Goal: Check status: Check status

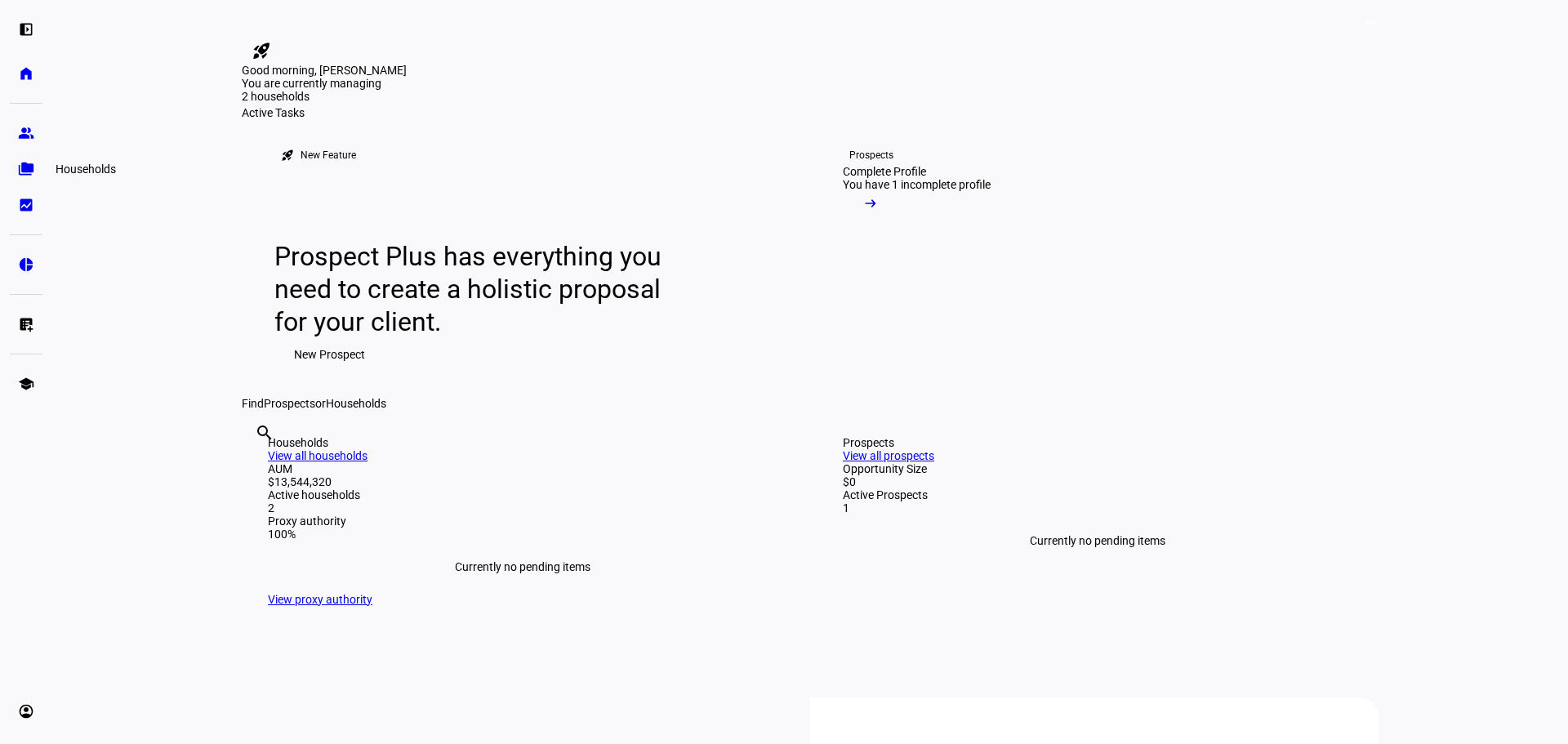
click at [34, 172] on eth-mat-symbol "folder_copy" at bounding box center [26, 169] width 17 height 17
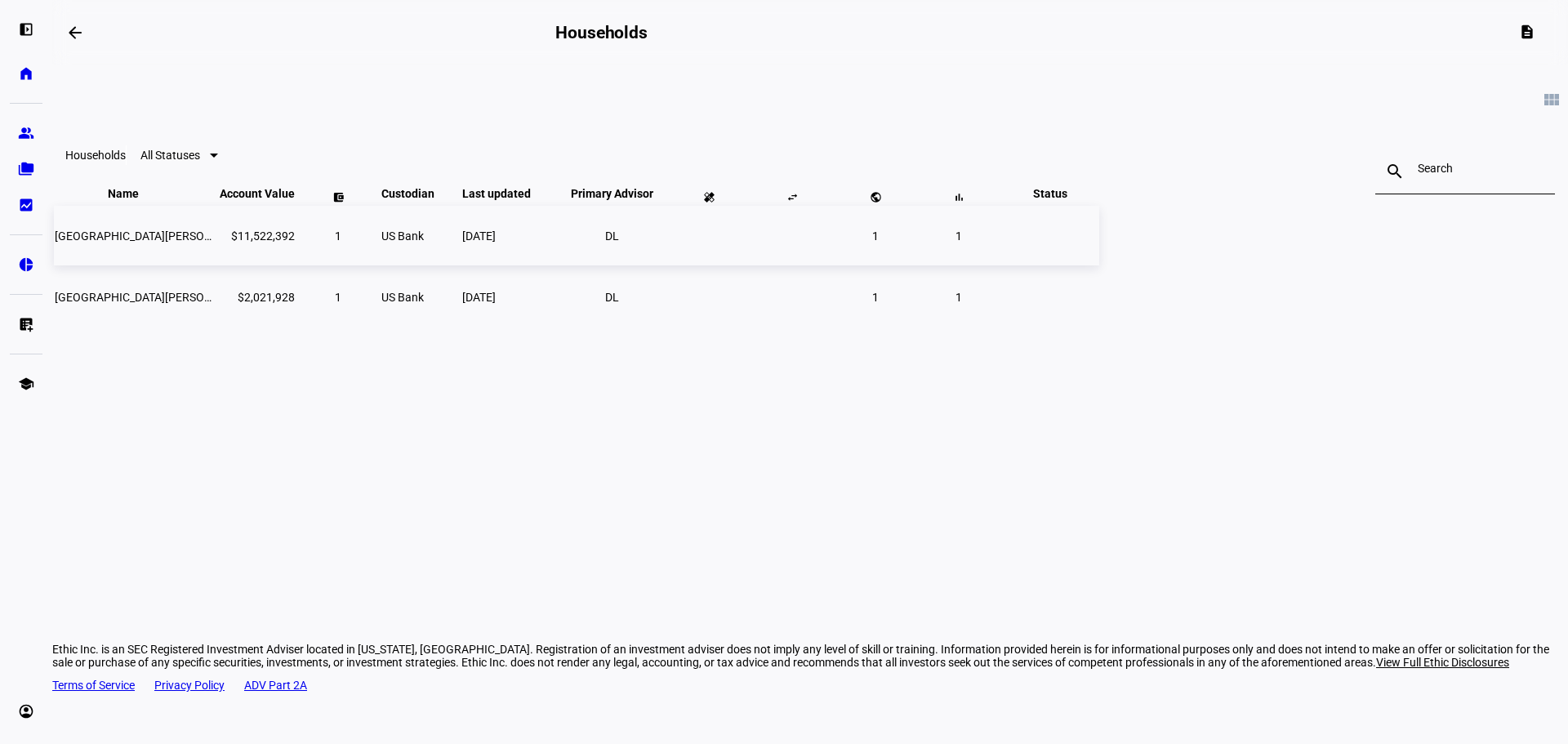
click at [218, 262] on td "[GEOGRAPHIC_DATA][PERSON_NAME] Nat Hist-ethic" at bounding box center [135, 235] width 163 height 59
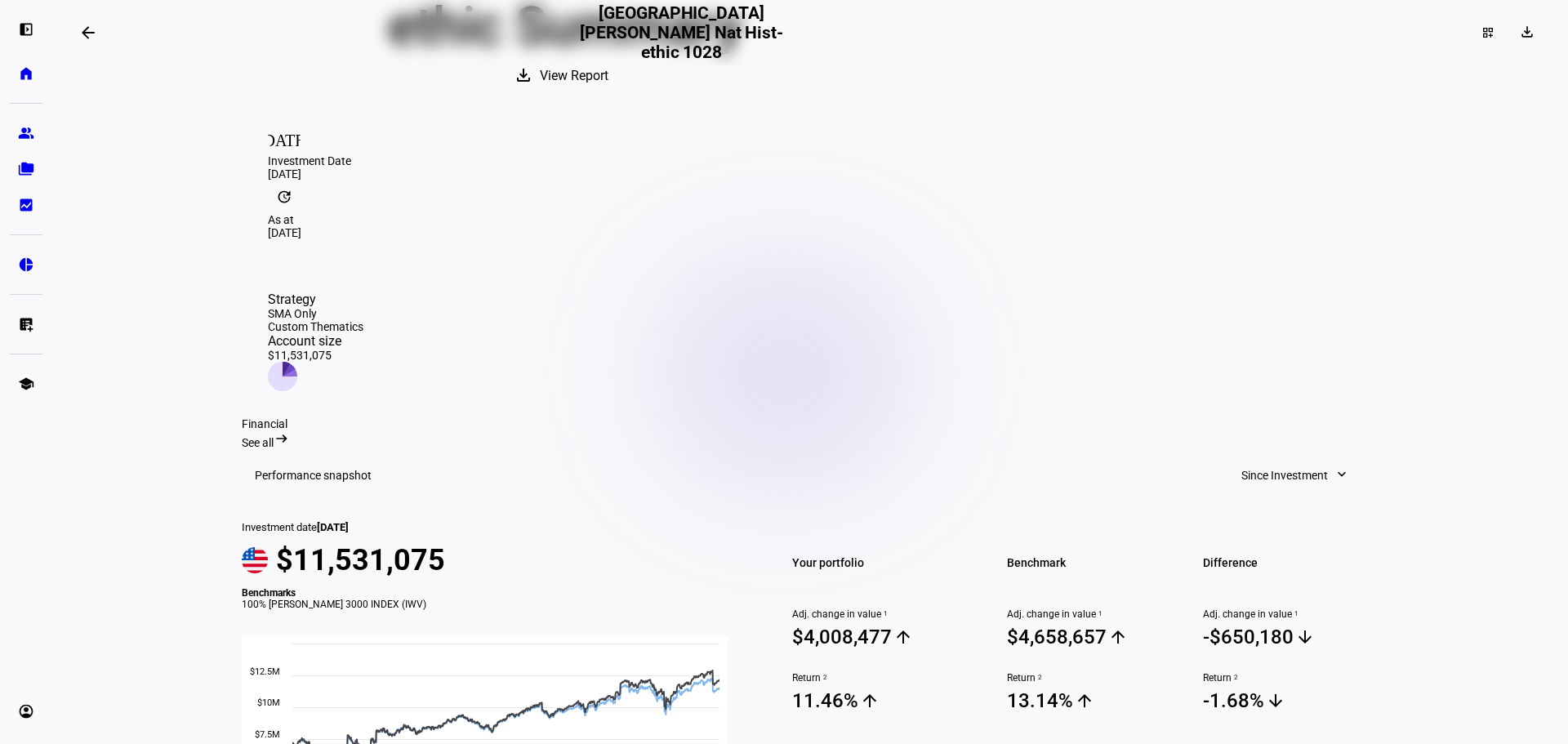
scroll to position [326, 0]
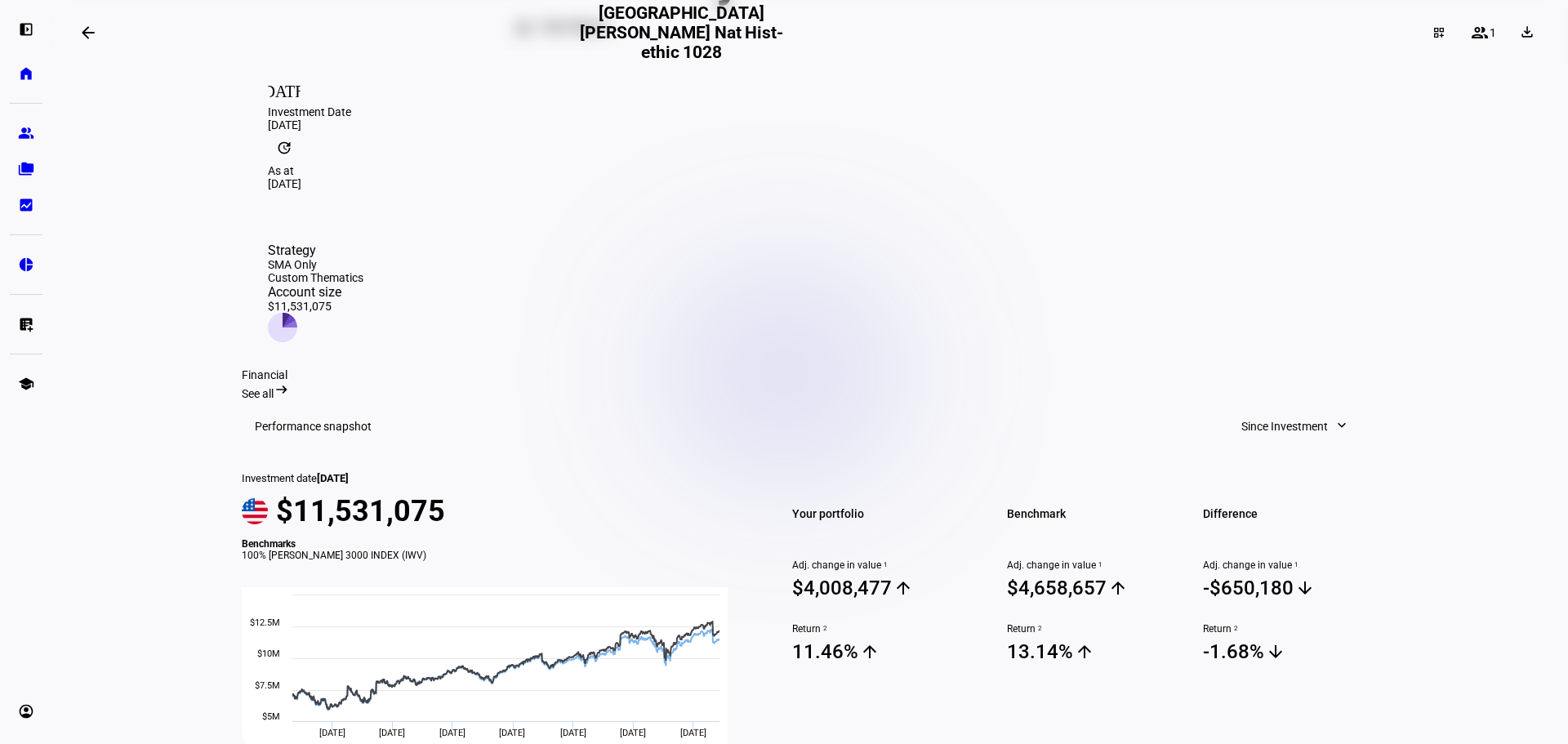
click at [1308, 410] on span "Since Investment" at bounding box center [1285, 425] width 87 height 33
click at [1284, 376] on div "Quarter to Date" at bounding box center [1288, 382] width 136 height 13
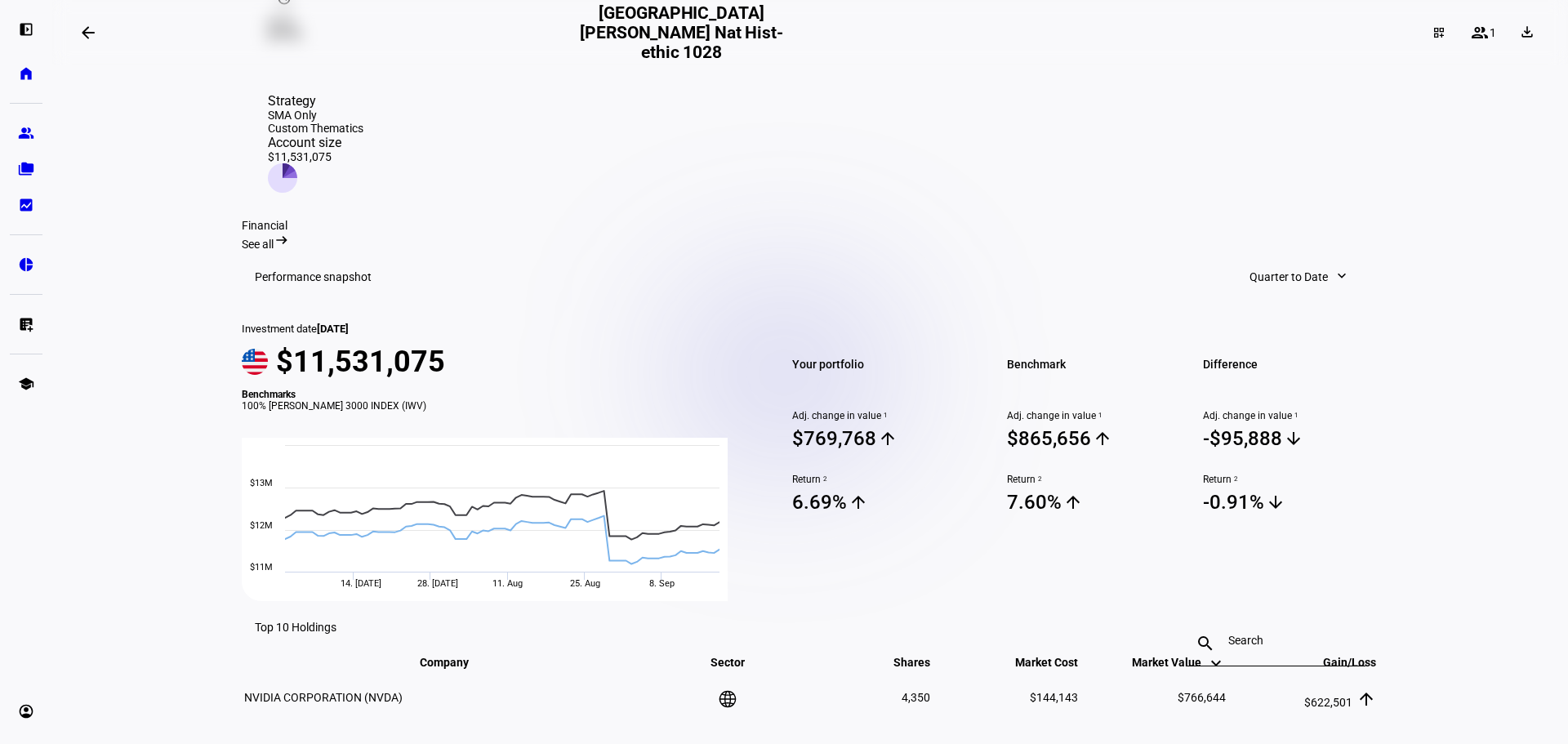
scroll to position [490, 0]
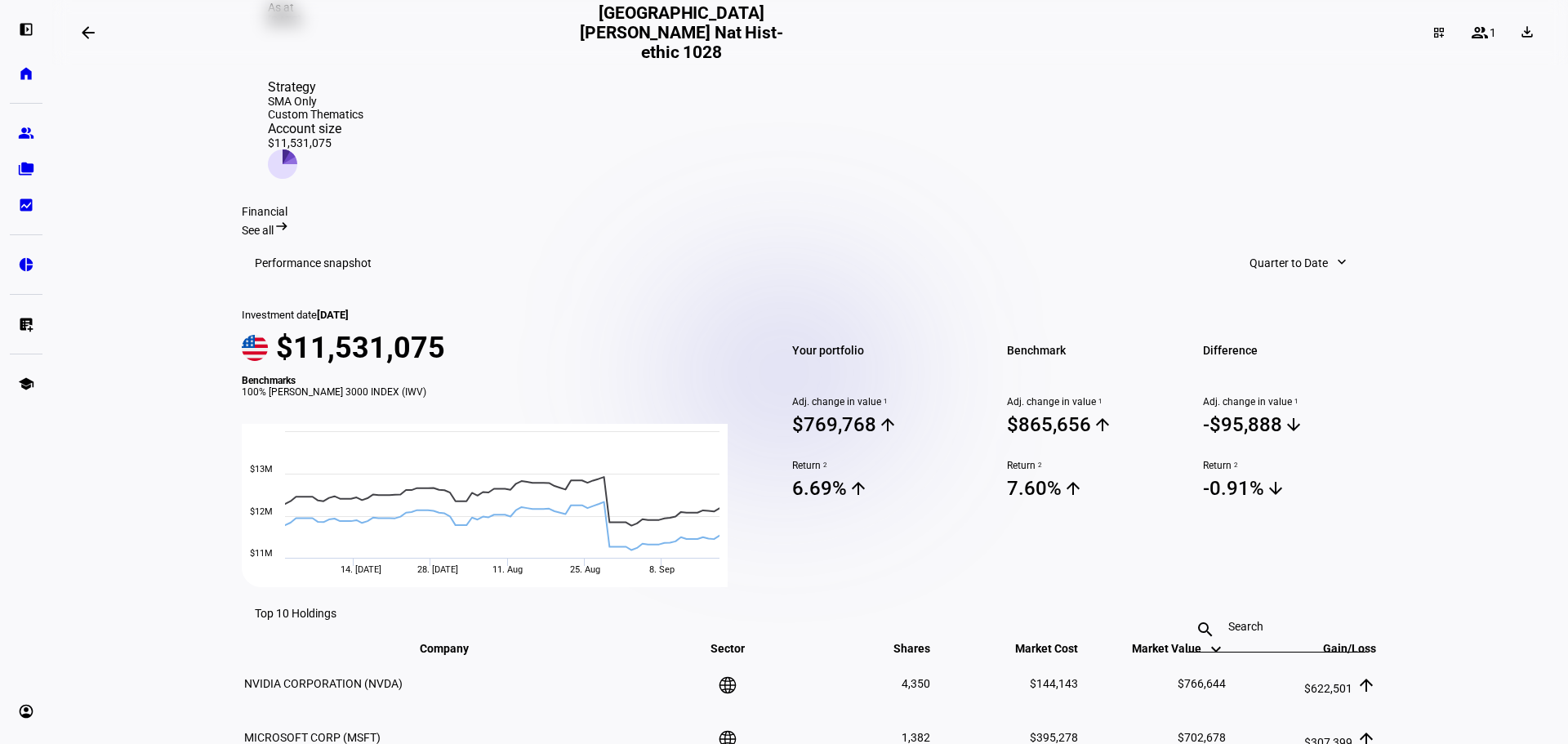
click at [1274, 246] on span "Quarter to Date" at bounding box center [1288, 262] width 78 height 33
click at [1264, 181] on div "Month to Date" at bounding box center [1298, 179] width 136 height 13
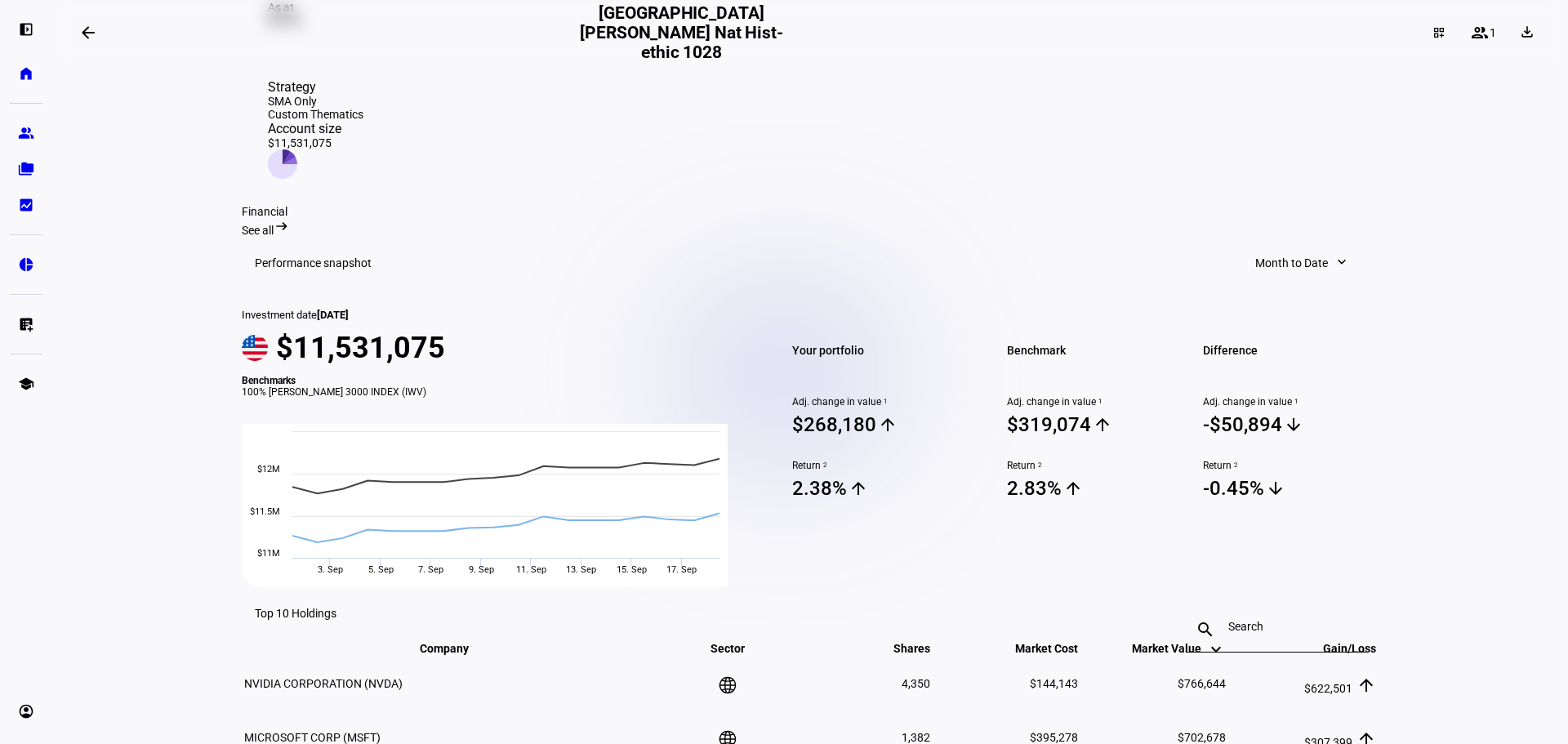
click at [1260, 246] on span "Month to Date" at bounding box center [1291, 262] width 72 height 33
click at [1270, 291] on div "1 Year" at bounding box center [1304, 297] width 136 height 13
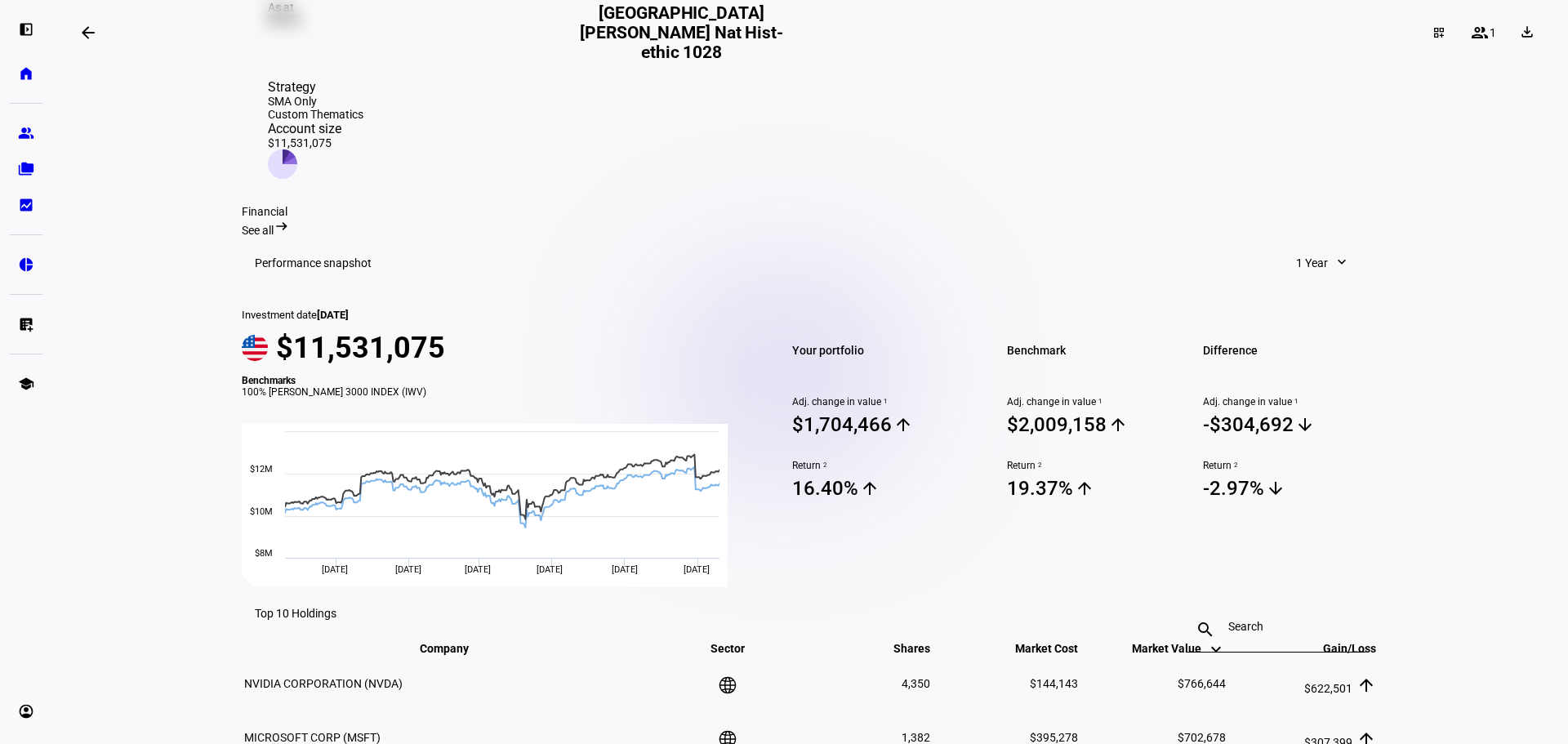
scroll to position [516, 0]
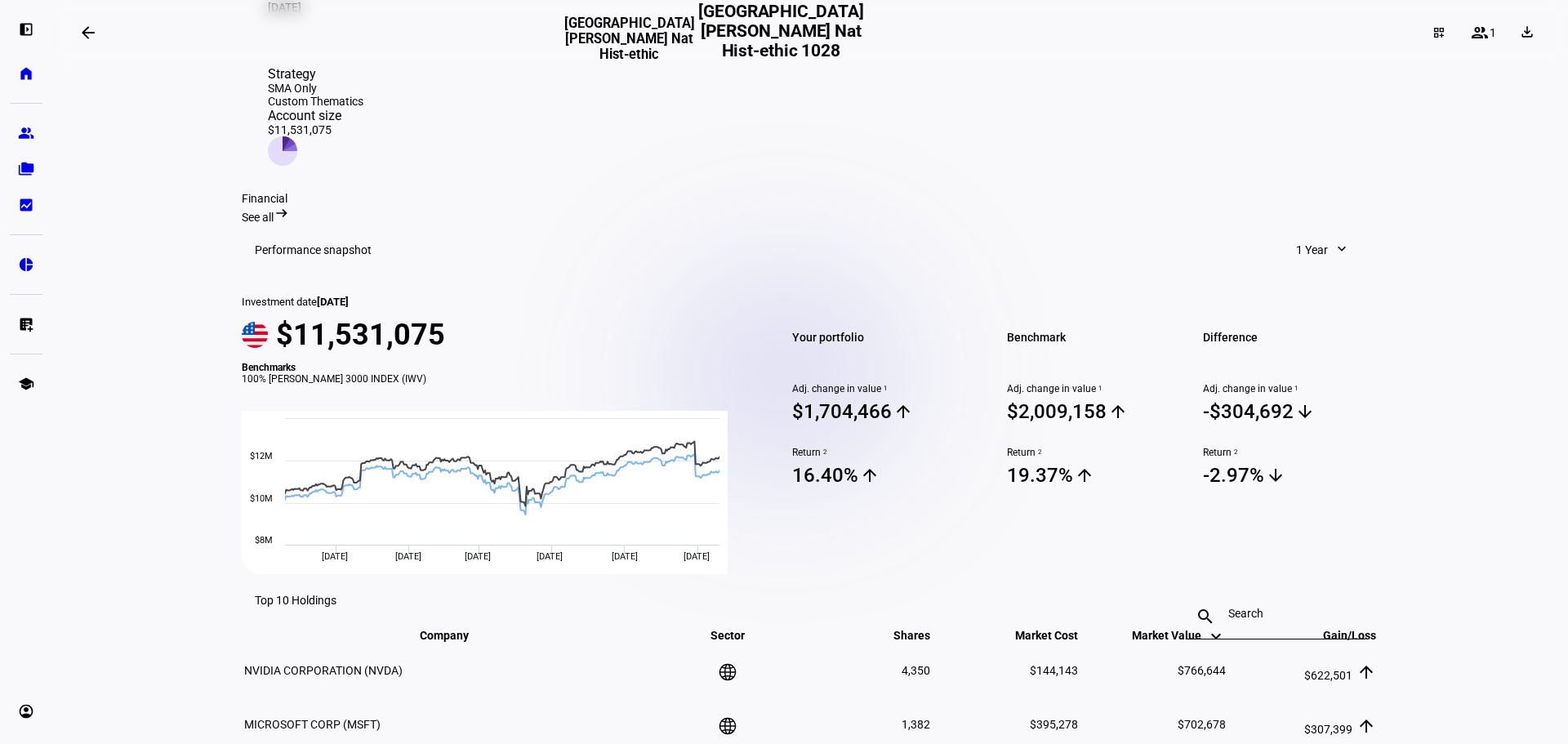
click at [1296, 233] on span "1 Year" at bounding box center [1312, 249] width 32 height 33
click at [1307, 329] on div "5 Years" at bounding box center [1343, 335] width 136 height 13
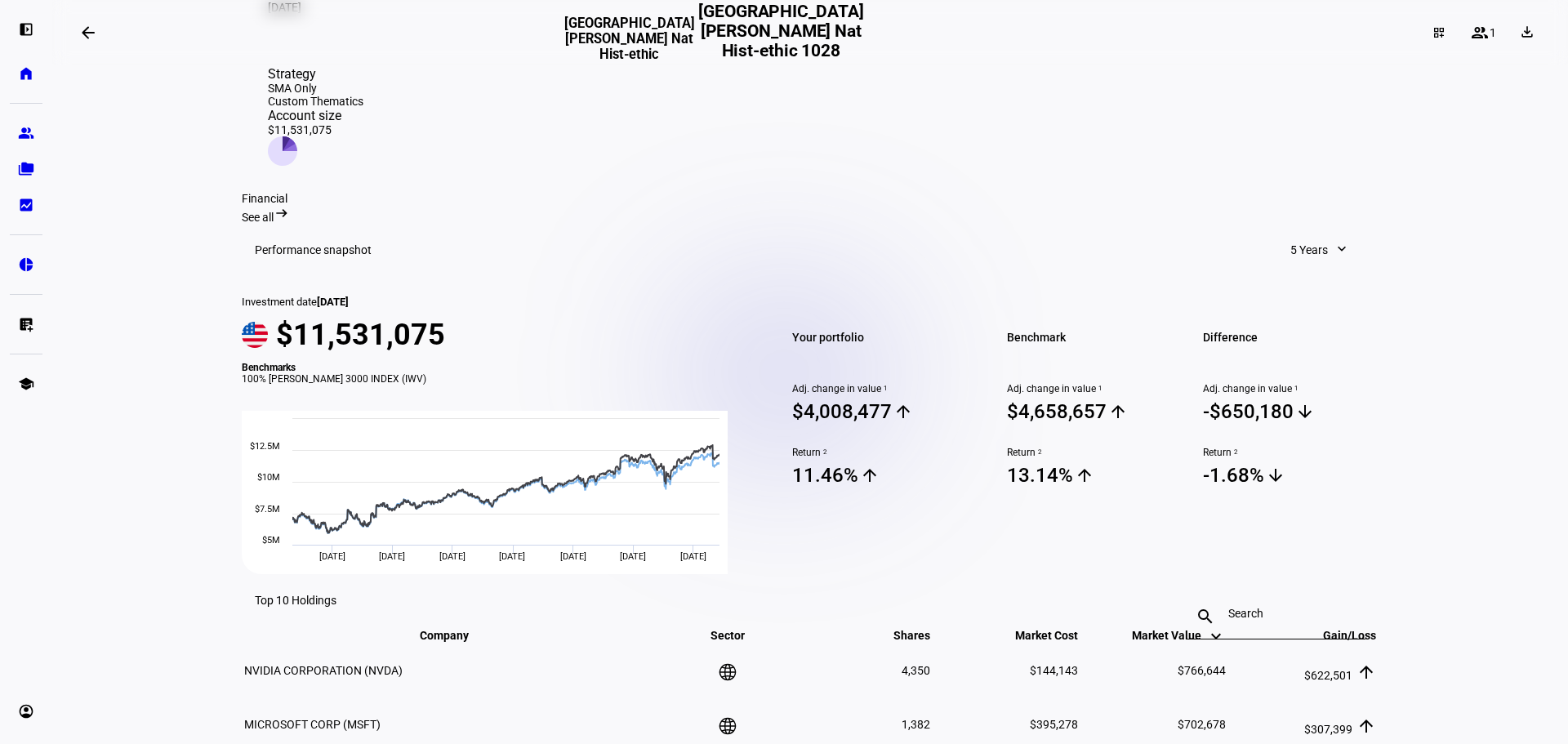
click at [1305, 233] on span "5 Years" at bounding box center [1309, 249] width 38 height 33
click at [1327, 369] on div "10 Years" at bounding box center [1337, 375] width 136 height 13
click at [1293, 233] on span "10 Years" at bounding box center [1306, 249] width 45 height 33
click at [1309, 409] on div "Since Investment" at bounding box center [1332, 415] width 136 height 13
click at [1277, 233] on span "Since Investment" at bounding box center [1285, 249] width 87 height 33
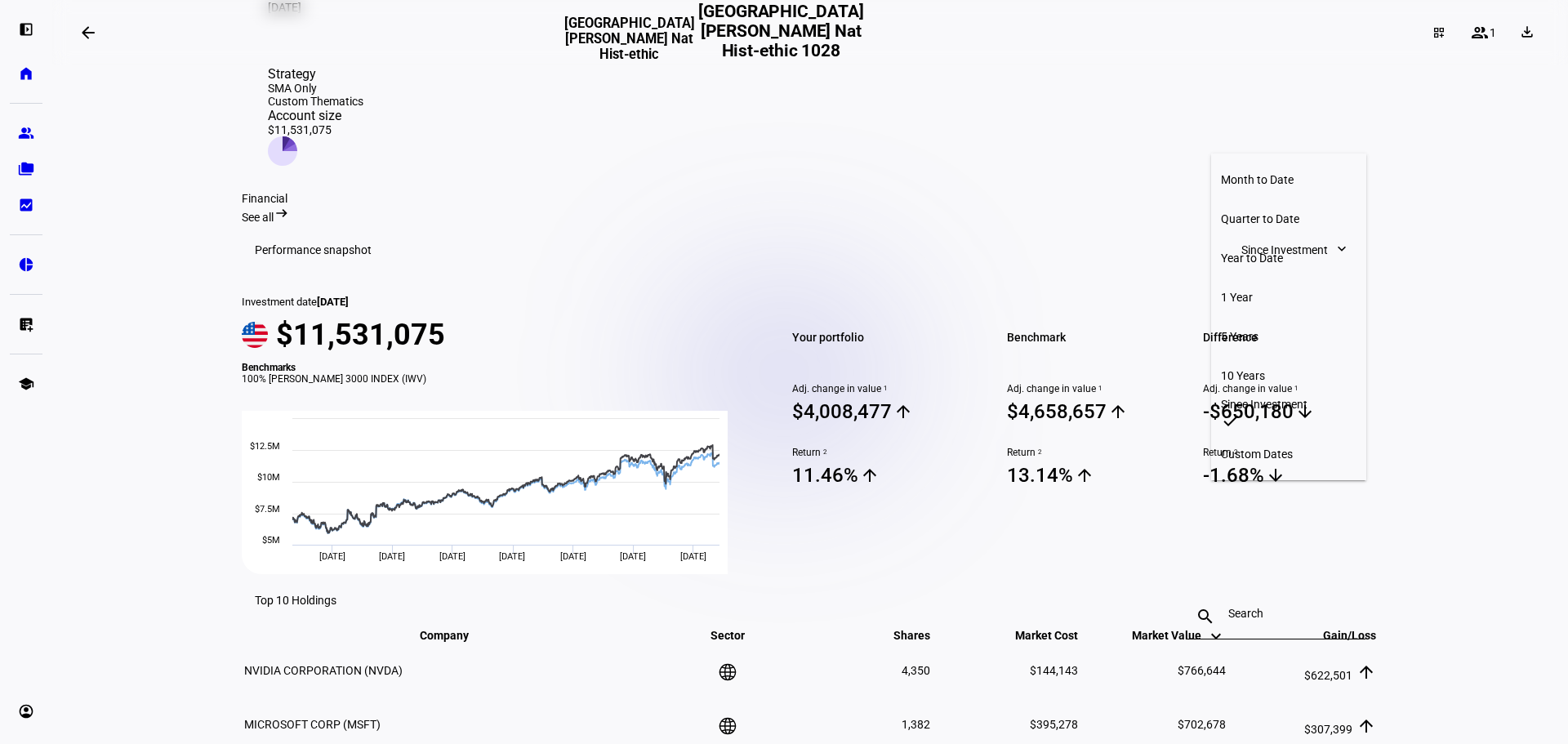
click at [110, 101] on div at bounding box center [784, 372] width 1568 height 744
click at [84, 35] on mat-icon "arrow_backwards" at bounding box center [88, 33] width 20 height 20
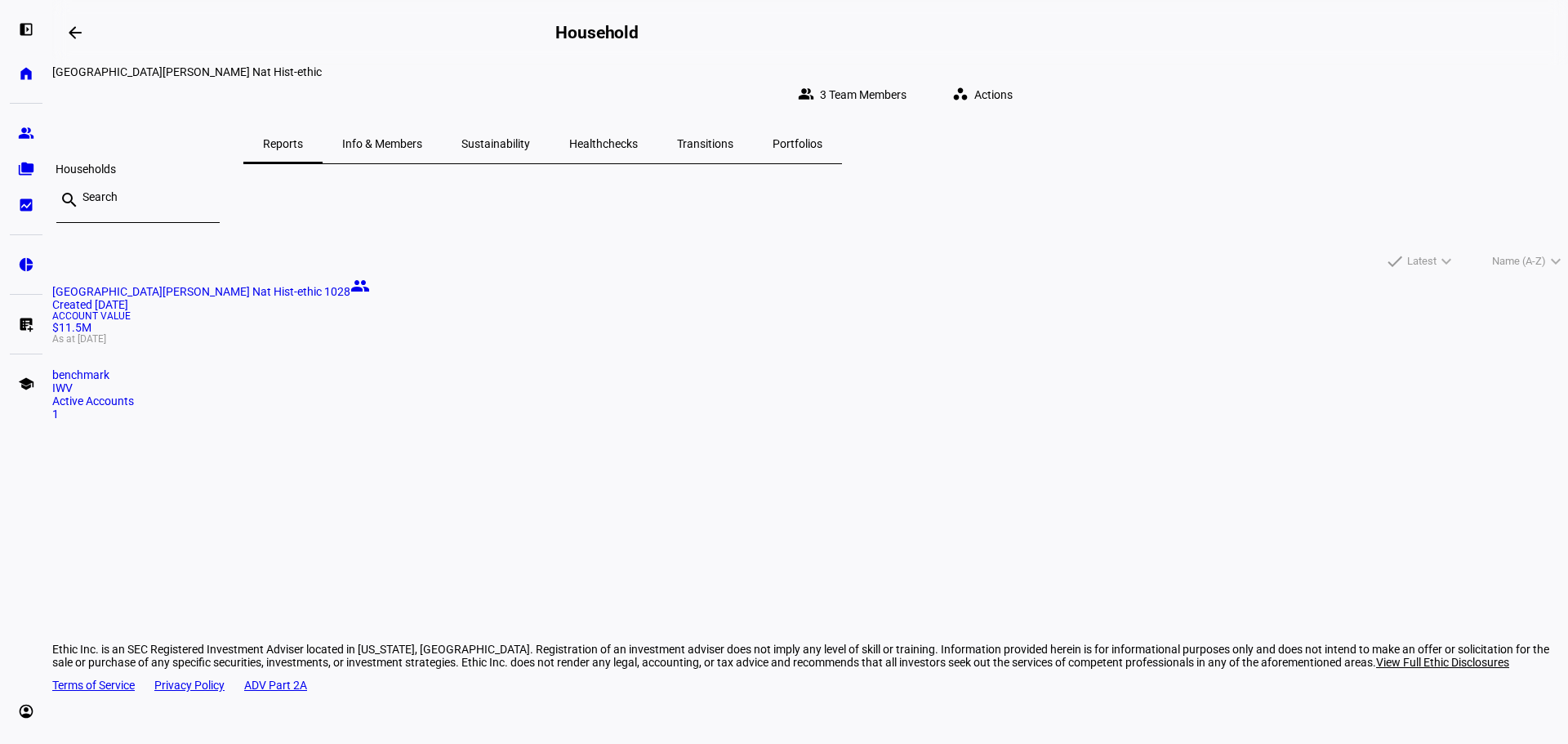
click at [31, 171] on eth-mat-symbol "folder_copy" at bounding box center [26, 169] width 17 height 17
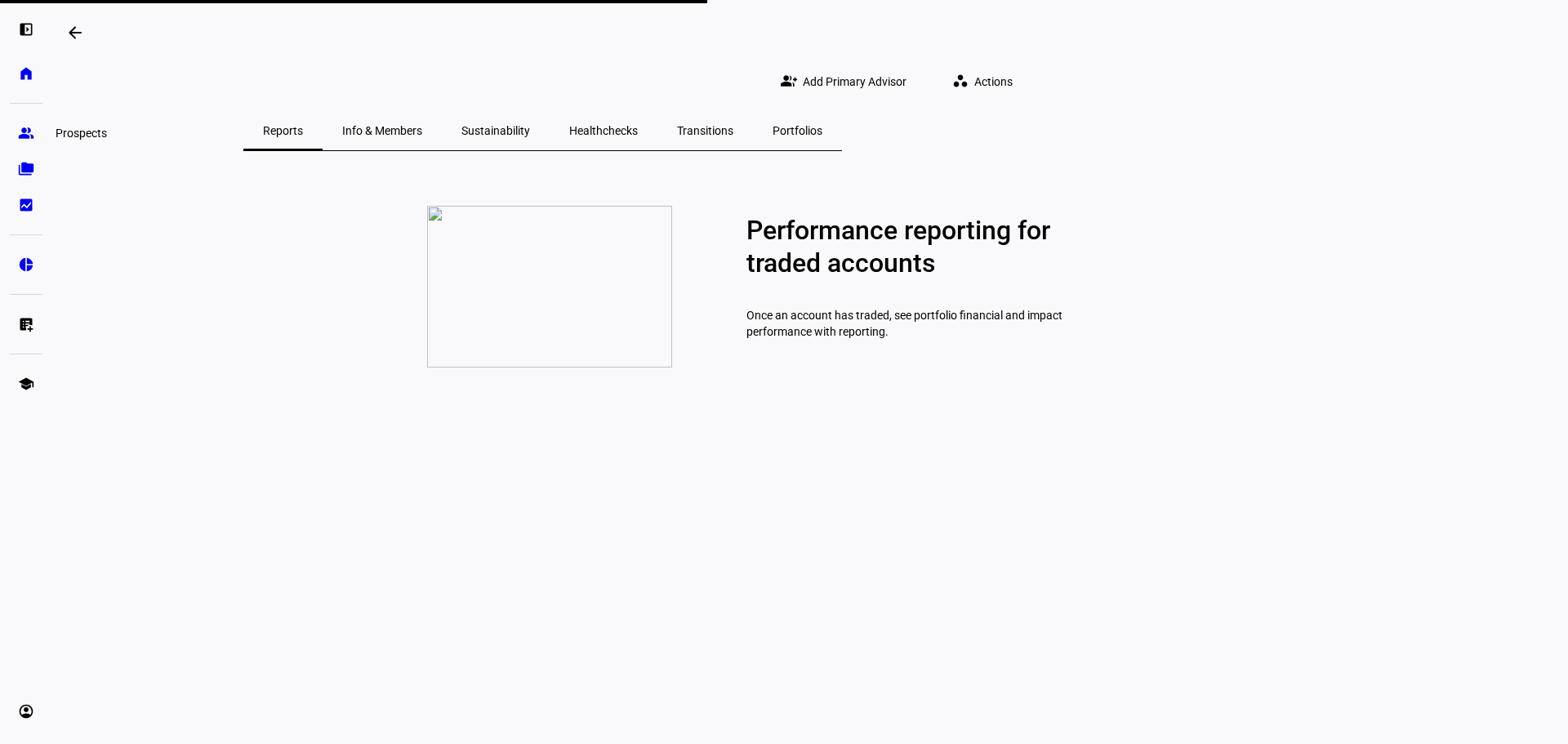
click at [30, 134] on eth-mat-symbol "group" at bounding box center [26, 133] width 17 height 17
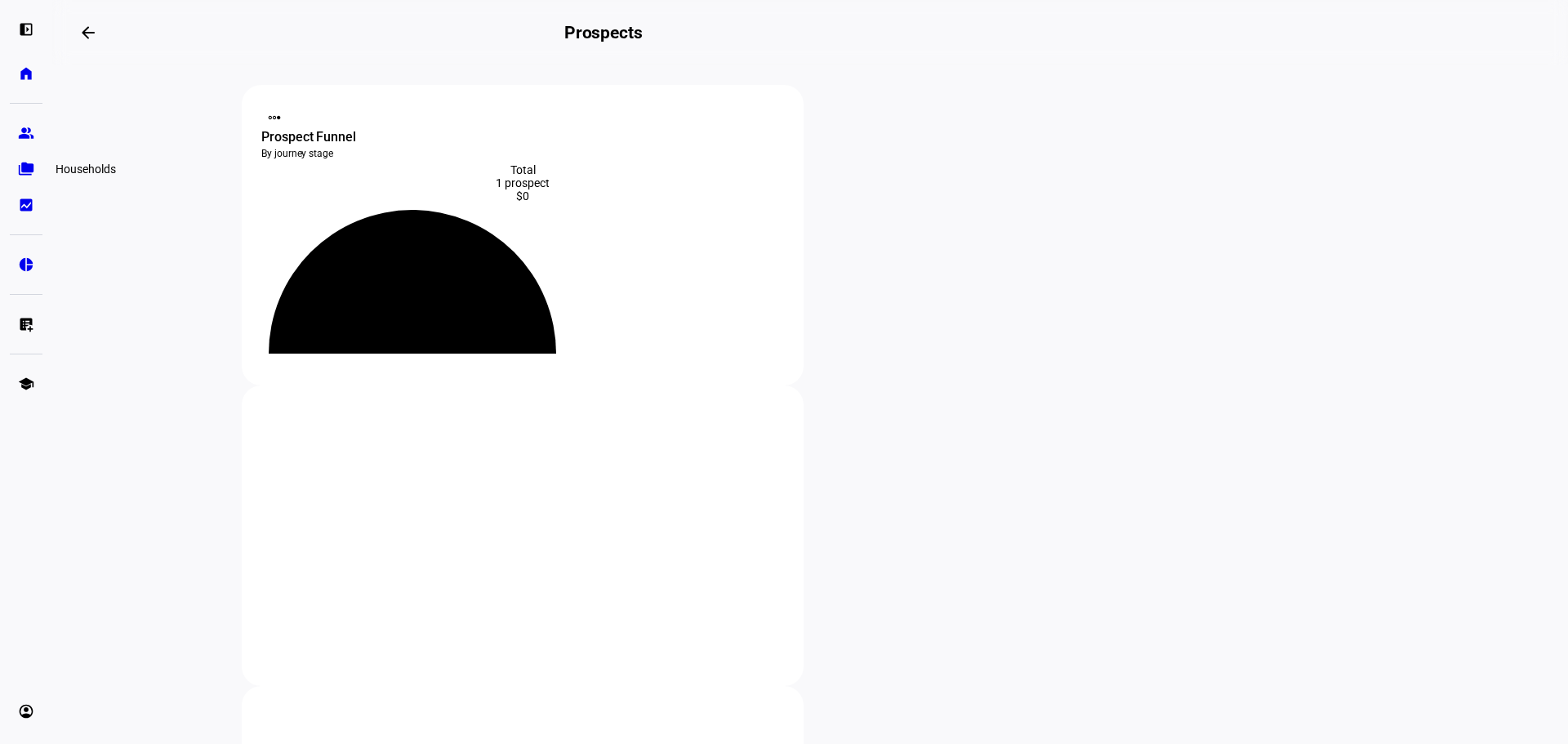
click at [26, 175] on eth-mat-symbol "folder_copy" at bounding box center [26, 169] width 17 height 17
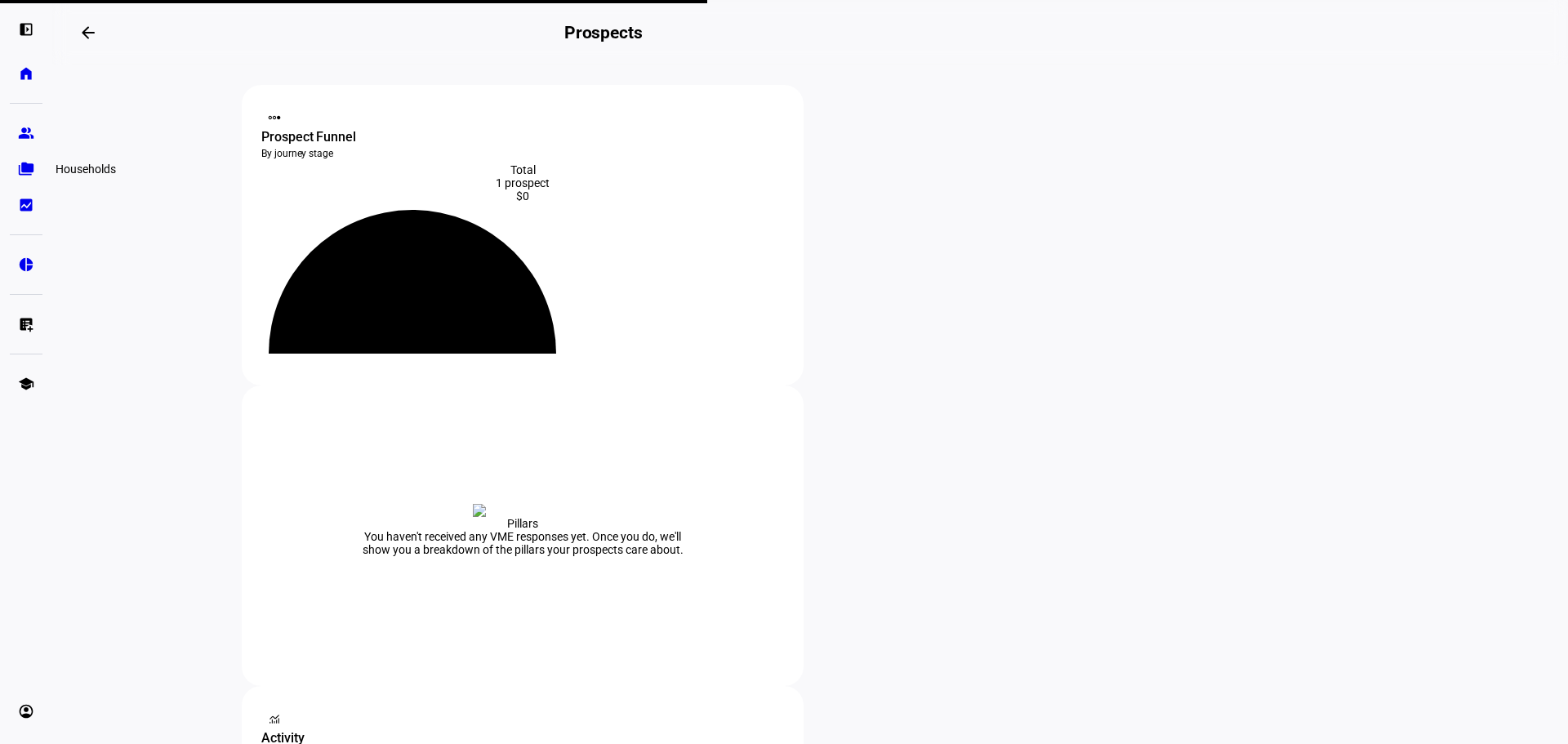
click at [22, 166] on eth-mat-symbol "folder_copy" at bounding box center [26, 169] width 17 height 17
click at [26, 167] on eth-mat-symbol "folder_copy" at bounding box center [26, 169] width 17 height 17
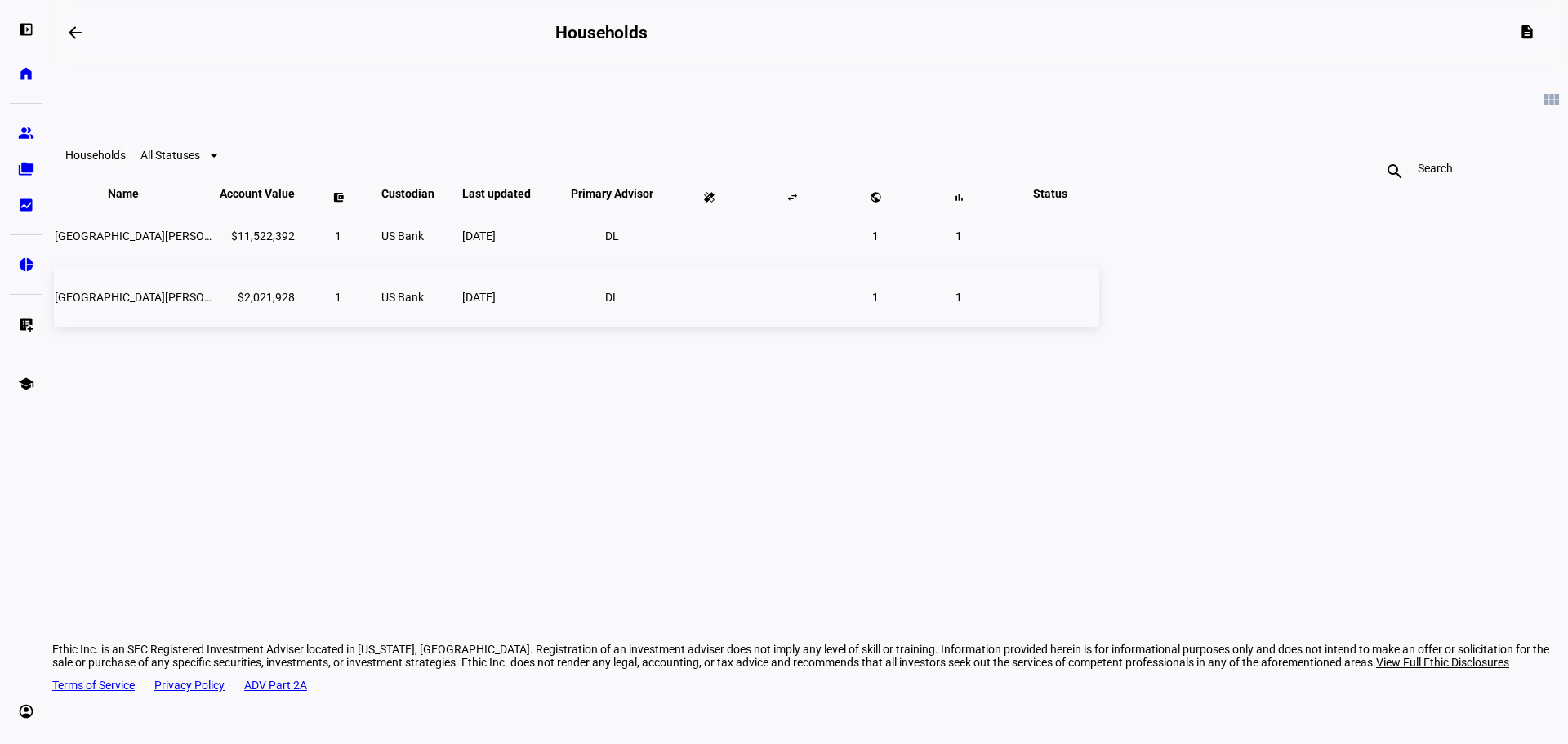
click at [329, 304] on span "[GEOGRAPHIC_DATA][PERSON_NAME] Nat - Ethic Imp" at bounding box center [191, 297] width 274 height 13
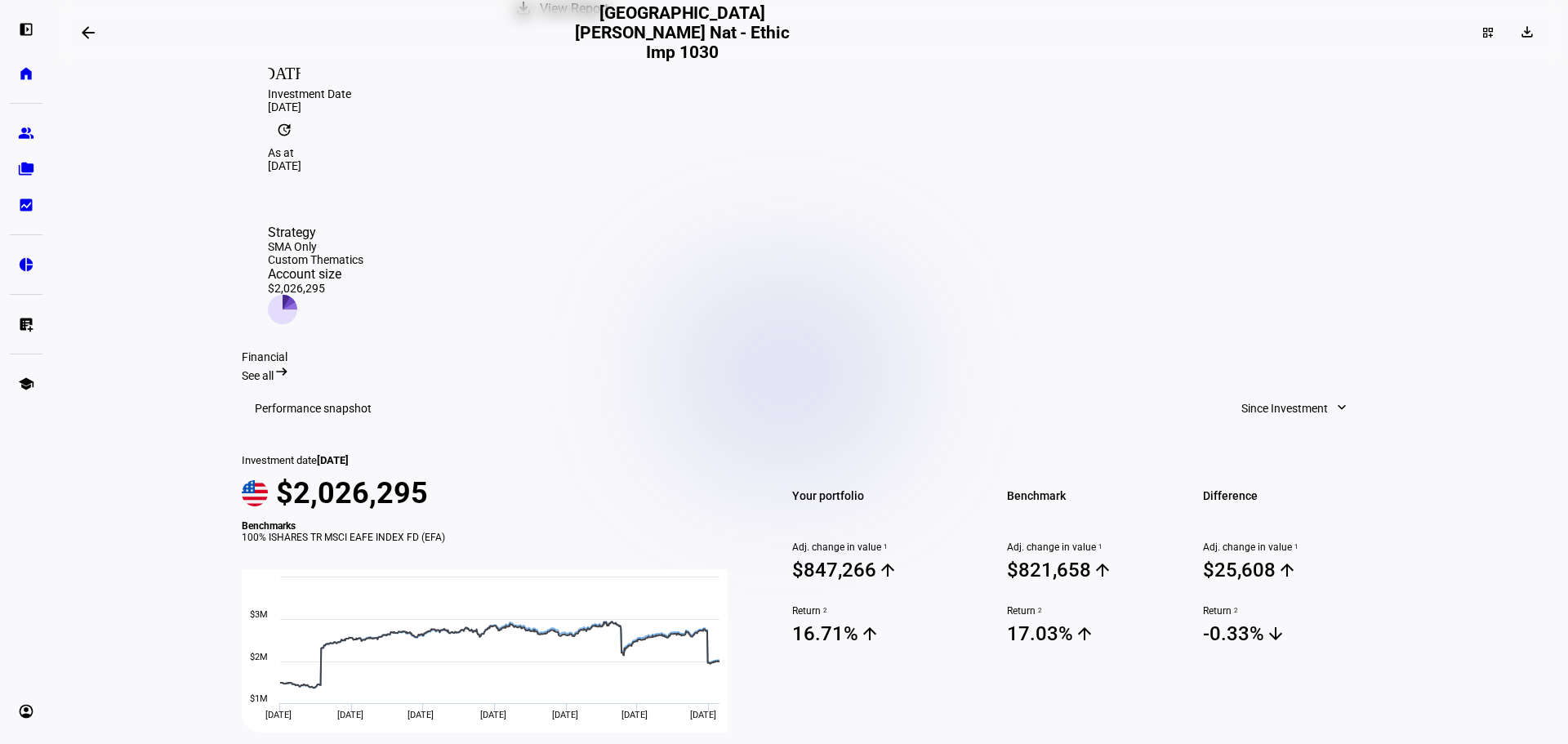
scroll to position [409, 0]
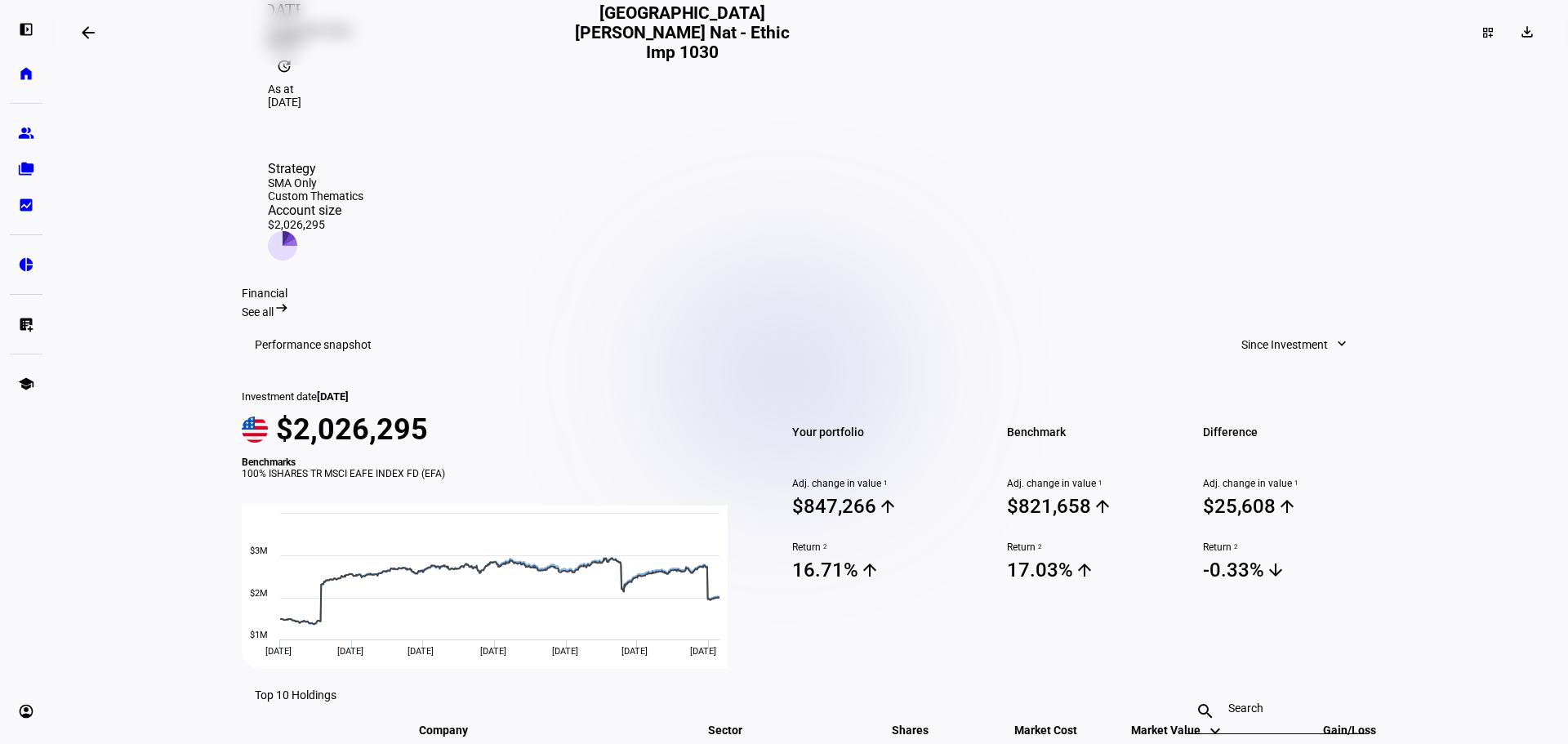
click at [1277, 328] on span "Since Investment" at bounding box center [1285, 344] width 87 height 33
click at [1270, 294] on div "Quarter to Date" at bounding box center [1288, 300] width 136 height 13
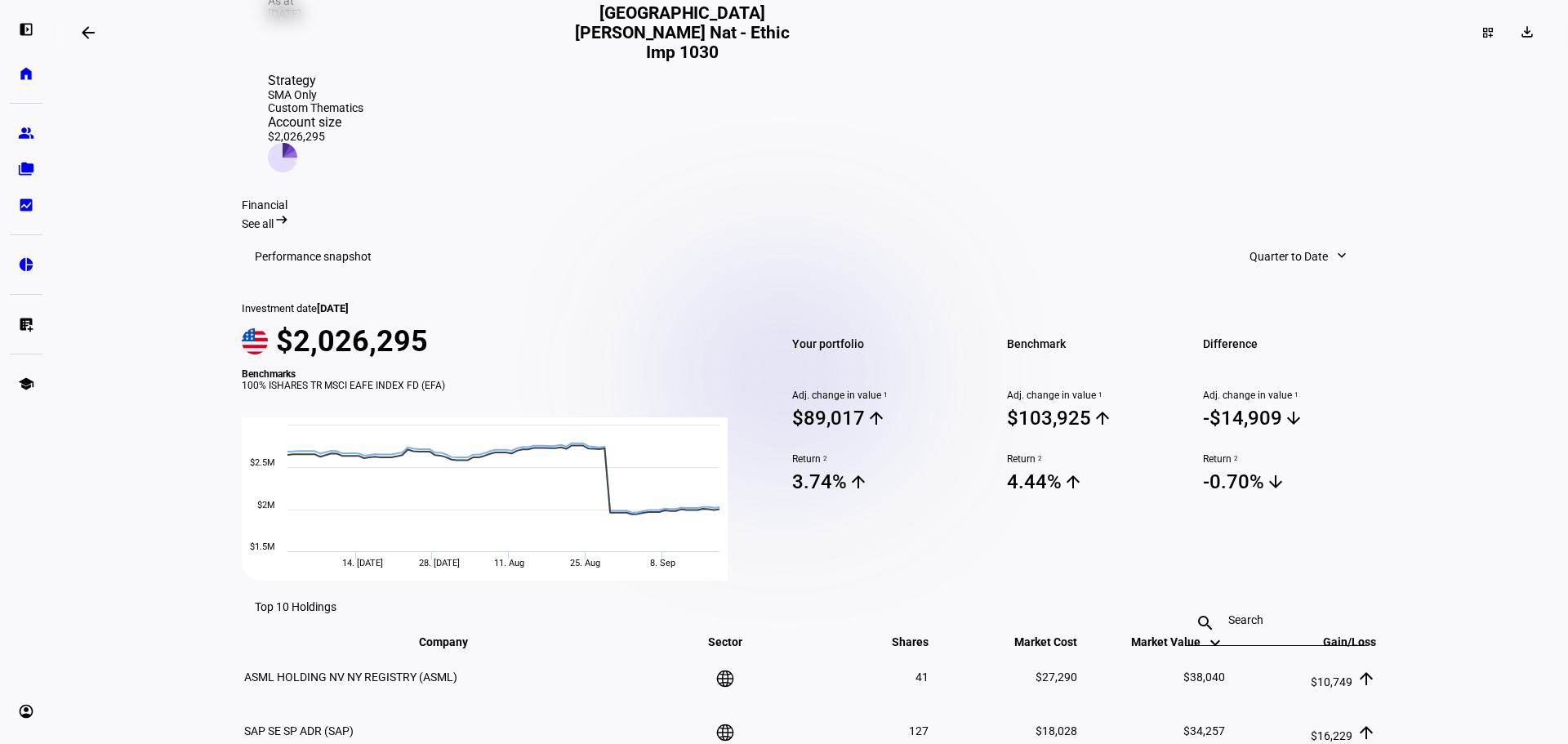
scroll to position [490, 0]
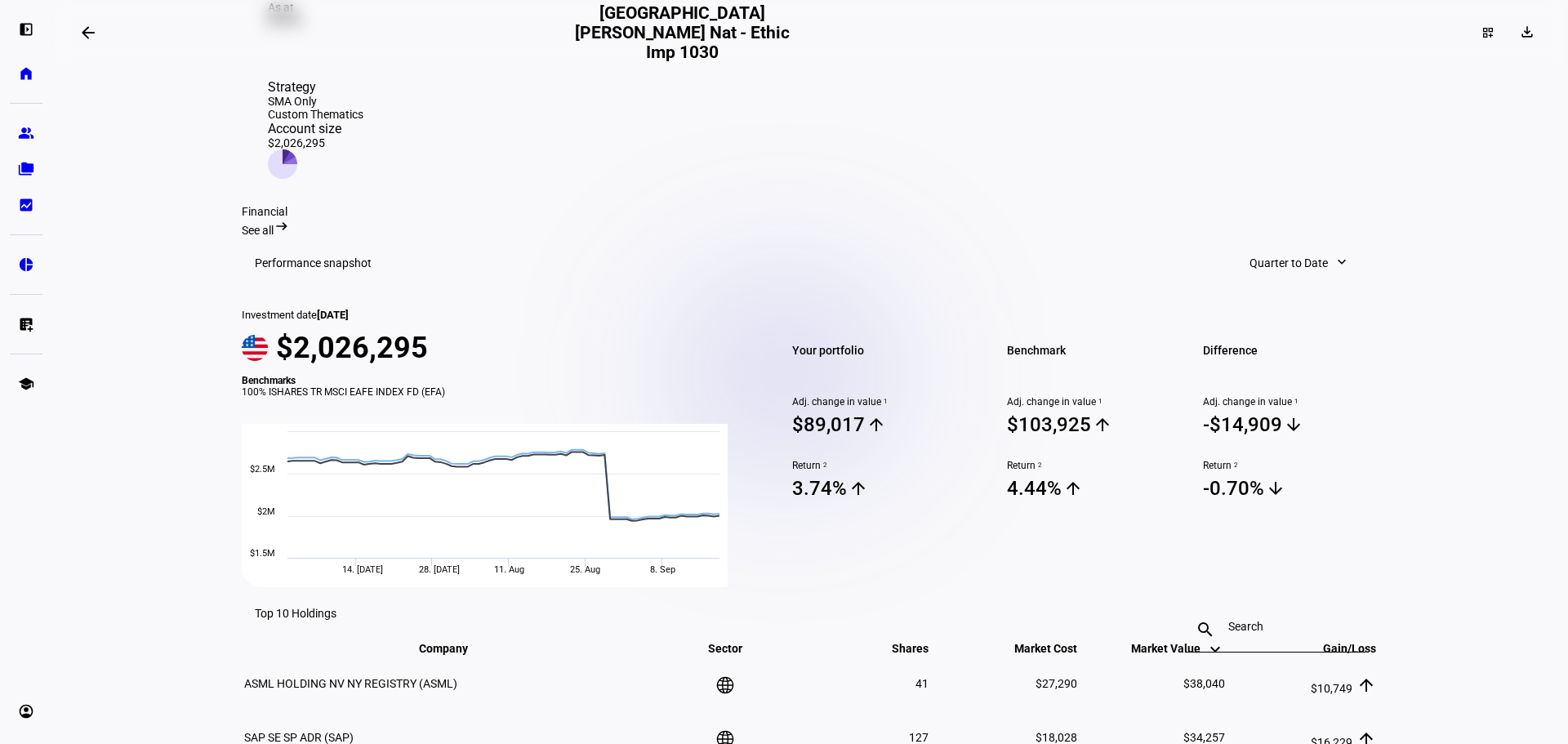
click at [1233, 246] on span at bounding box center [1299, 262] width 133 height 33
click at [1258, 291] on div "1 Year" at bounding box center [1298, 297] width 136 height 13
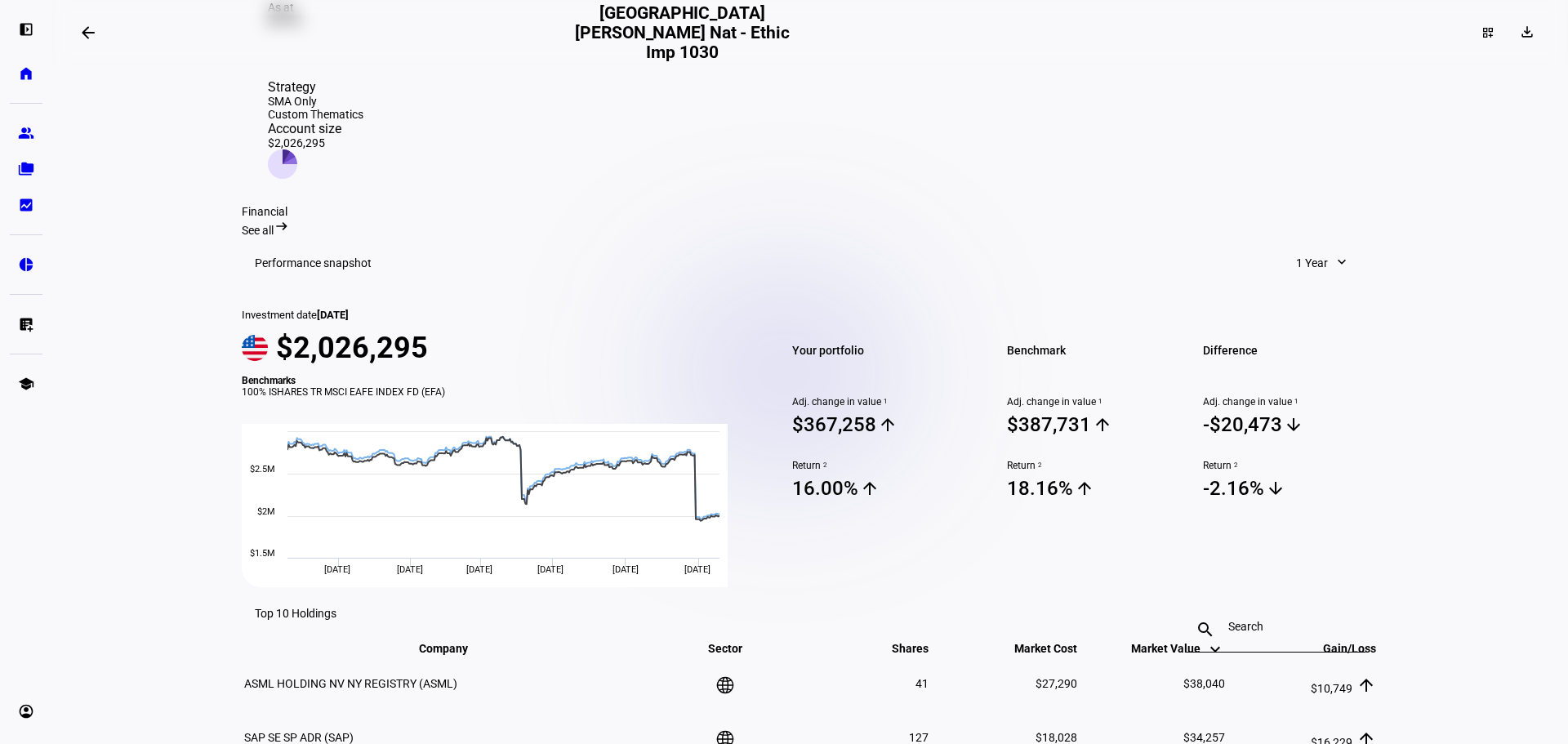
click at [1296, 246] on span "1 Year" at bounding box center [1312, 262] width 32 height 33
click at [1317, 329] on div "5 Years" at bounding box center [1343, 335] width 136 height 13
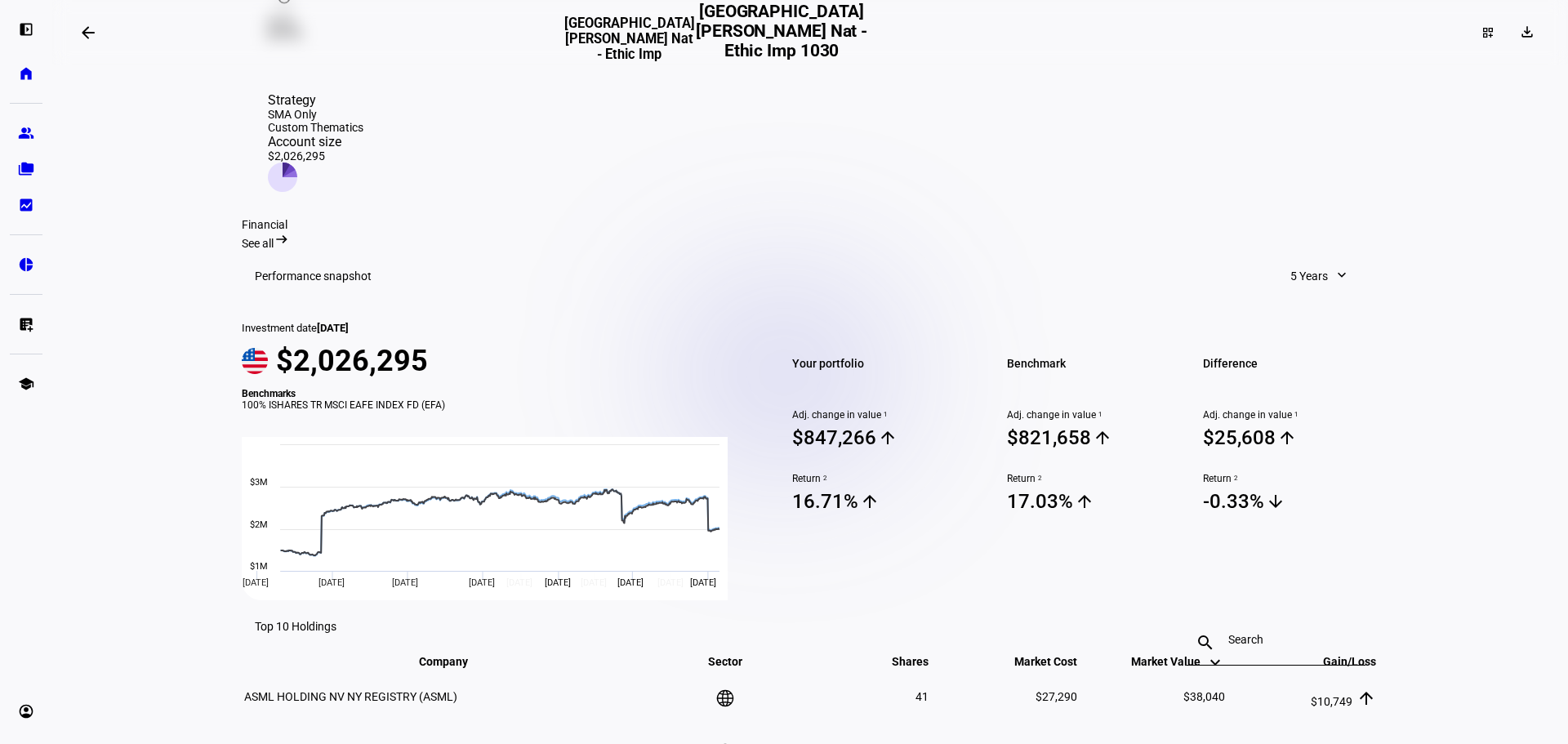
scroll to position [516, 0]
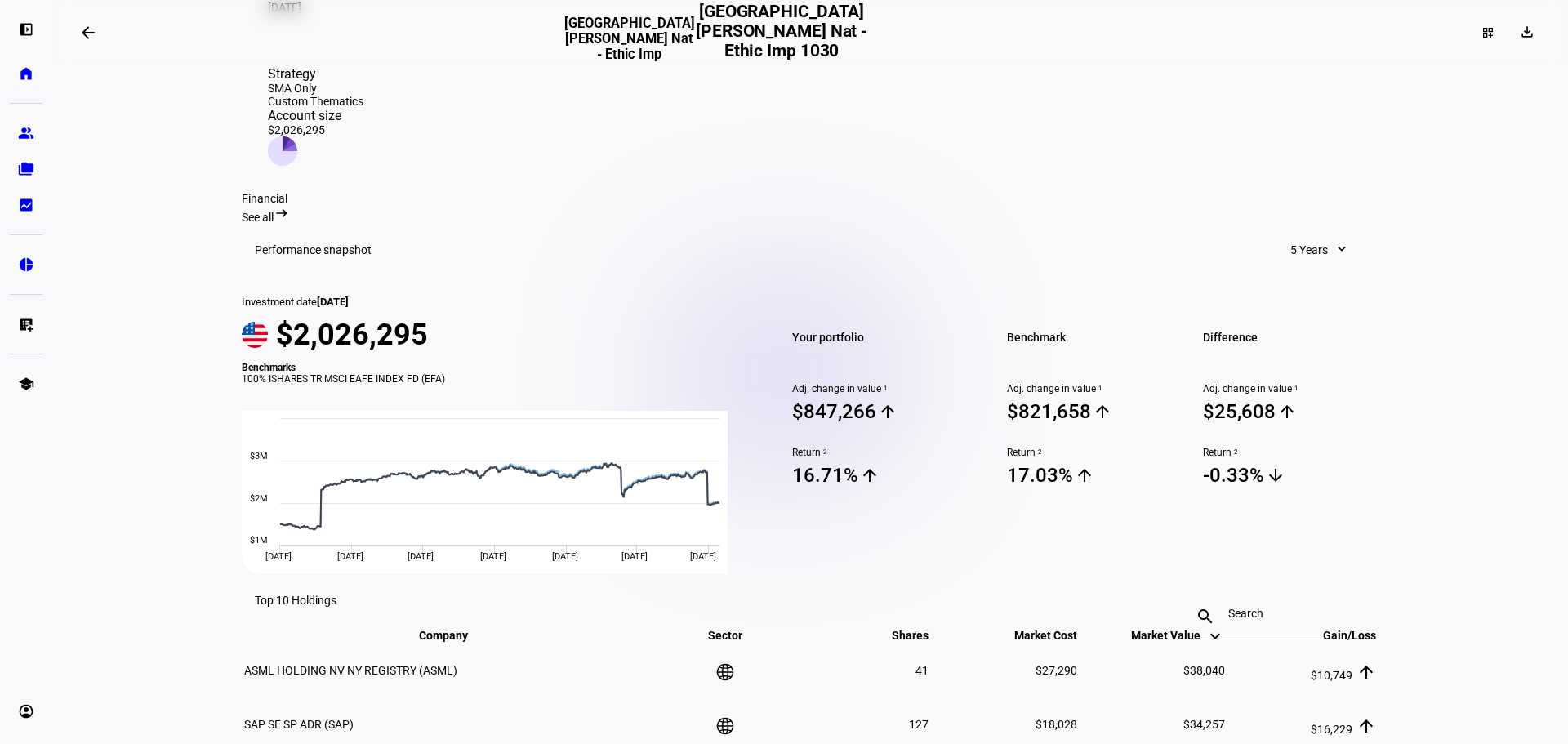
click at [1317, 233] on span at bounding box center [1320, 249] width 91 height 33
click at [1298, 369] on div "10 Years" at bounding box center [1337, 375] width 136 height 13
click at [1300, 233] on span "10 Years" at bounding box center [1306, 249] width 45 height 33
click at [1307, 180] on div "Month to Date" at bounding box center [1332, 179] width 136 height 13
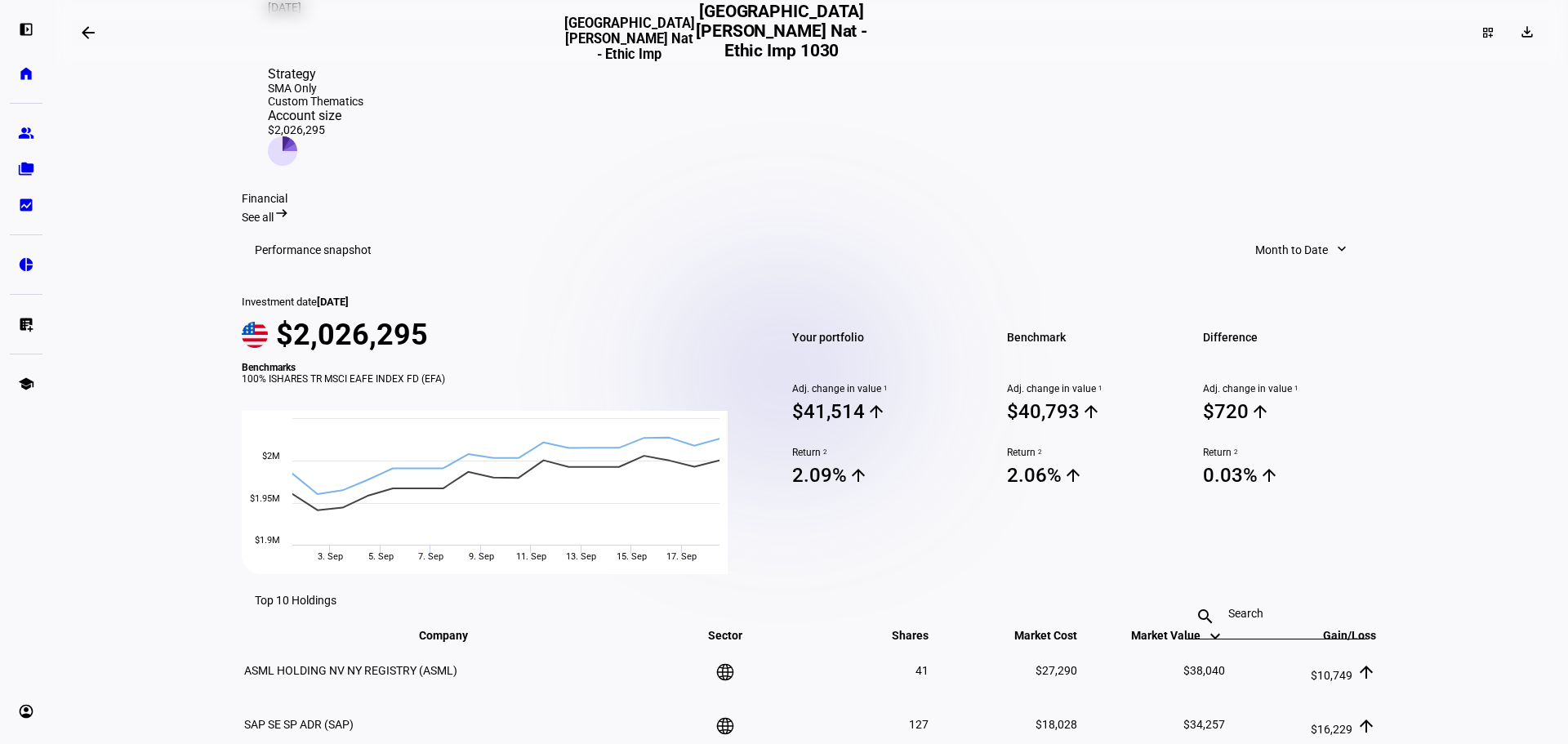
click at [1293, 233] on span "Month to Date" at bounding box center [1291, 249] width 72 height 33
click at [1306, 213] on div "Quarter to Date" at bounding box center [1304, 219] width 136 height 13
